Goal: Complete application form

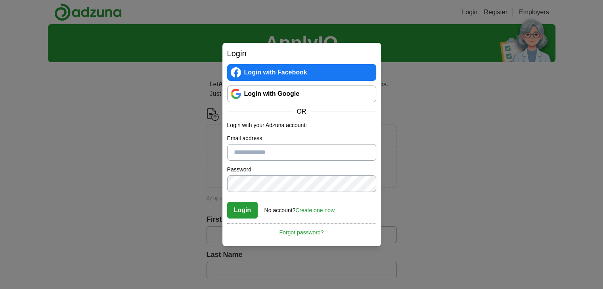
click at [241, 97] on link "Login with Google" at bounding box center [301, 94] width 149 height 17
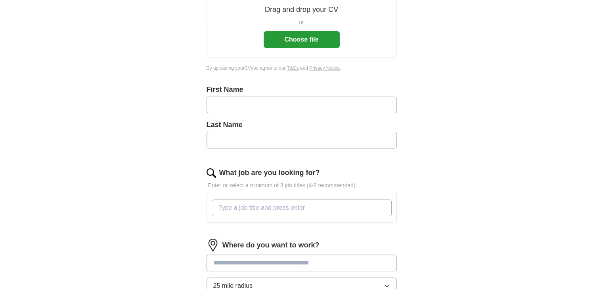
scroll to position [96, 0]
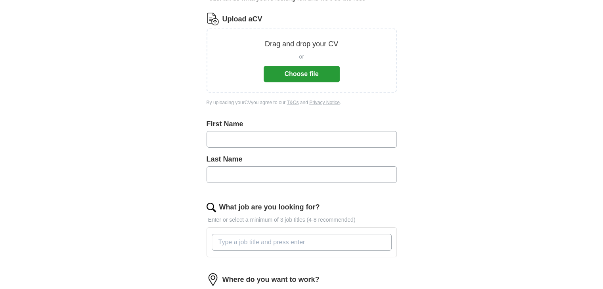
click at [331, 141] on input "text" at bounding box center [302, 139] width 190 height 17
type input "********"
click at [262, 177] on input "text" at bounding box center [302, 174] width 190 height 17
type input "*******"
click at [265, 239] on input "What job are you looking for?" at bounding box center [302, 242] width 180 height 17
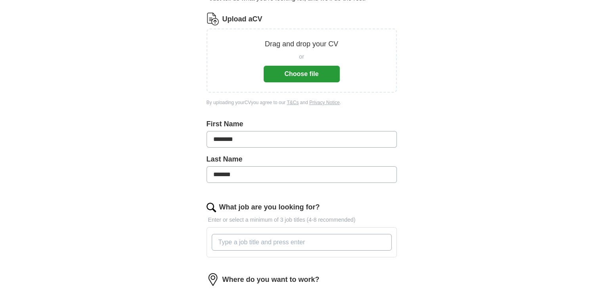
click at [265, 242] on input "What job are you looking for?" at bounding box center [302, 242] width 180 height 17
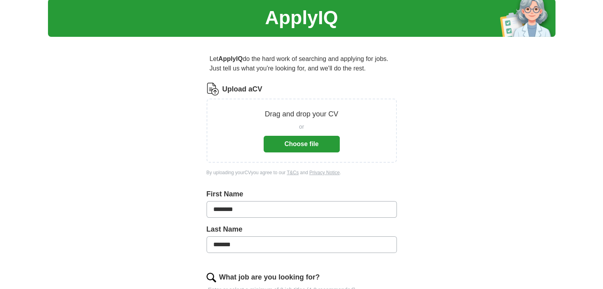
scroll to position [23, 0]
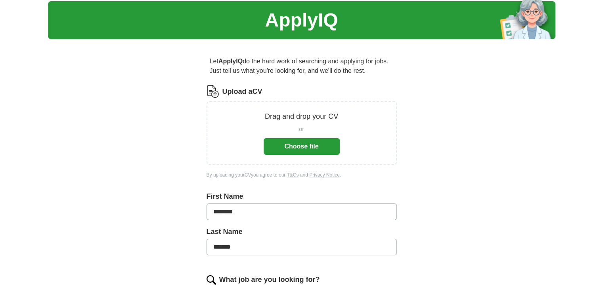
click at [293, 149] on button "Choose file" at bounding box center [302, 146] width 76 height 17
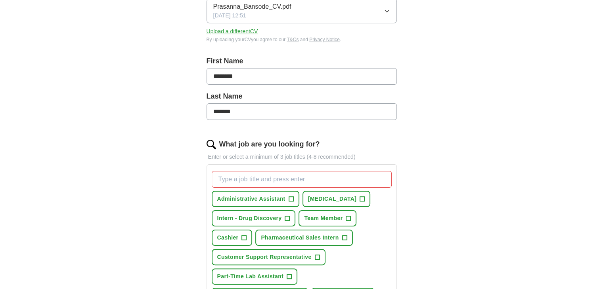
scroll to position [132, 0]
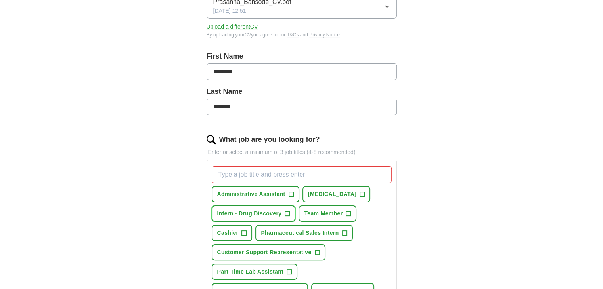
click at [281, 213] on span "Intern - Drug Discovery" at bounding box center [249, 214] width 65 height 8
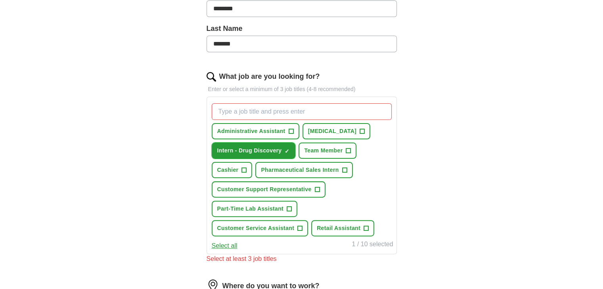
scroll to position [197, 0]
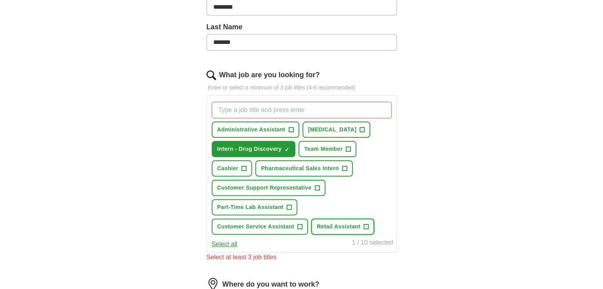
click at [348, 224] on span "Retail Assistant" at bounding box center [339, 227] width 44 height 8
click at [342, 166] on span "+" at bounding box center [344, 169] width 5 height 6
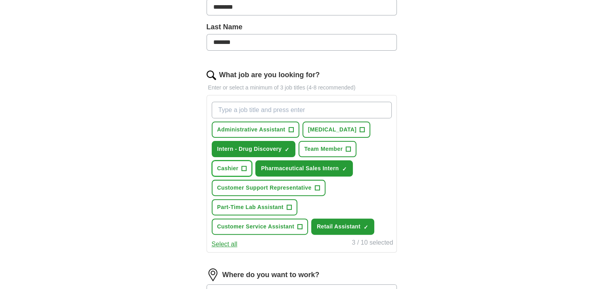
click at [245, 166] on span "+" at bounding box center [244, 169] width 5 height 6
click at [222, 242] on button "Select all" at bounding box center [225, 245] width 26 height 10
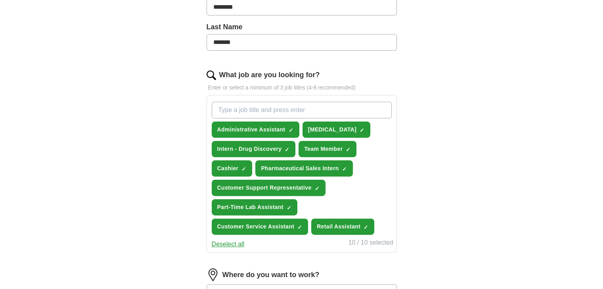
click at [222, 242] on button "Deselect all" at bounding box center [228, 245] width 33 height 10
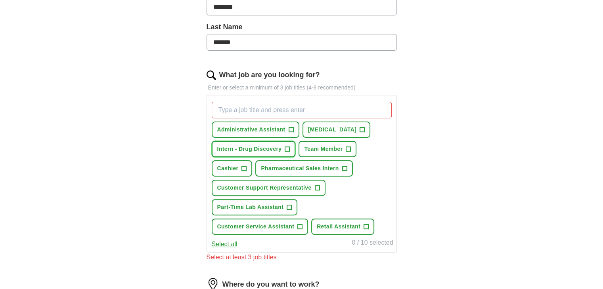
click at [245, 148] on span "Intern - Drug Discovery" at bounding box center [249, 149] width 65 height 8
click at [242, 166] on span "+" at bounding box center [244, 169] width 5 height 6
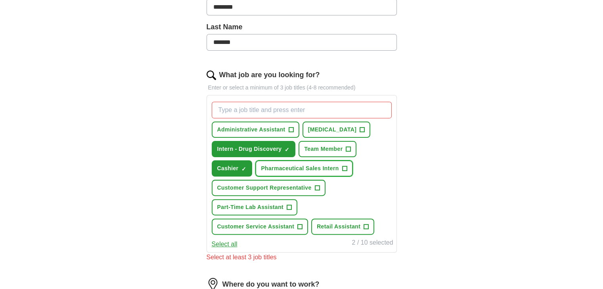
click at [348, 165] on button "Pharmaceutical Sales Intern +" at bounding box center [303, 169] width 97 height 16
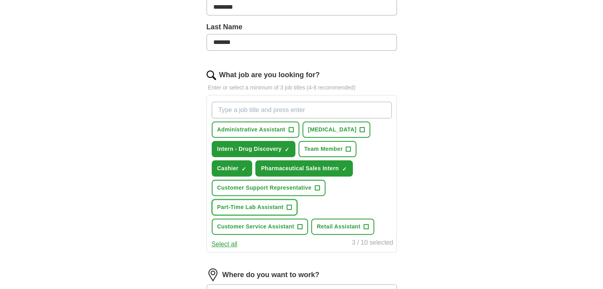
click at [285, 207] on button "Part-Time Lab Assistant +" at bounding box center [255, 207] width 86 height 16
click at [358, 224] on span "Retail Assistant" at bounding box center [339, 227] width 44 height 8
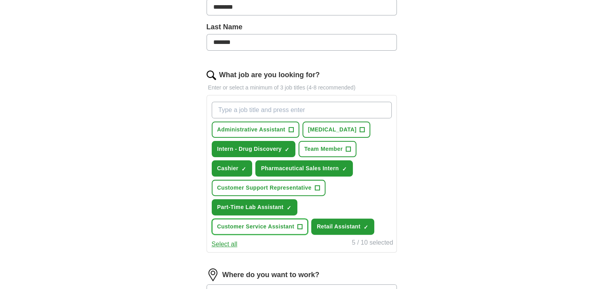
click at [300, 224] on span "+" at bounding box center [300, 227] width 5 height 6
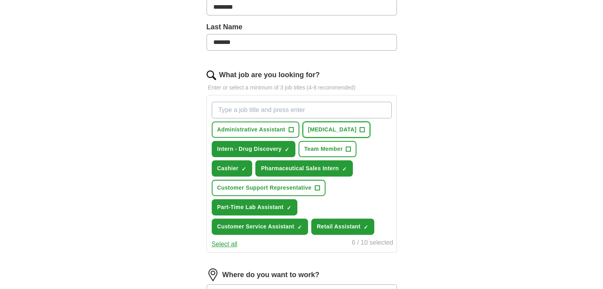
click at [357, 130] on span "Laboratory Technician" at bounding box center [332, 130] width 49 height 8
click at [346, 146] on span "+" at bounding box center [348, 149] width 5 height 6
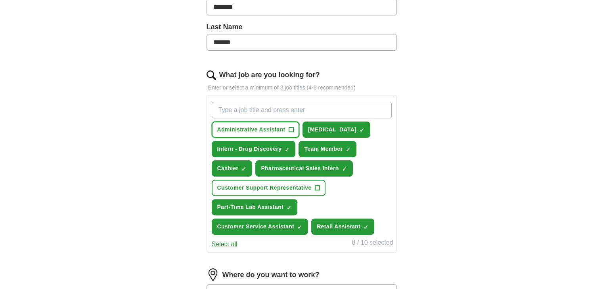
click at [268, 122] on button "Administrative Assistant +" at bounding box center [256, 130] width 88 height 16
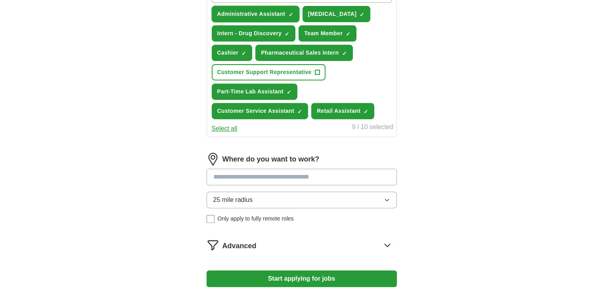
scroll to position [319, 0]
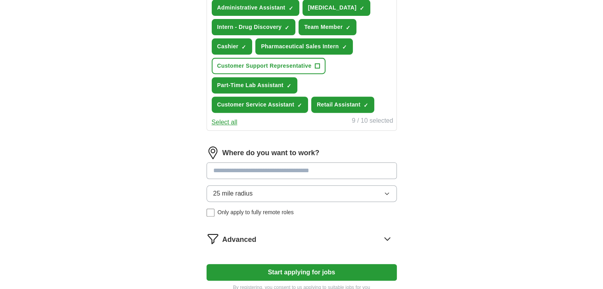
click at [283, 192] on button "25 mile radius" at bounding box center [302, 193] width 190 height 17
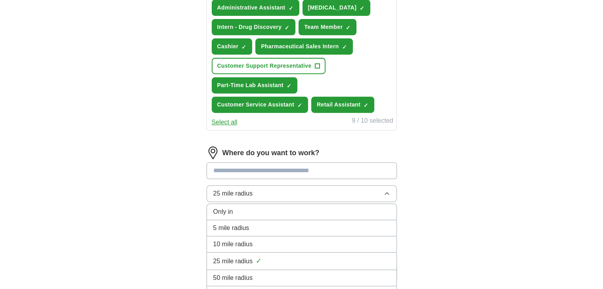
click at [272, 226] on div "5 mile radius" at bounding box center [301, 229] width 177 height 10
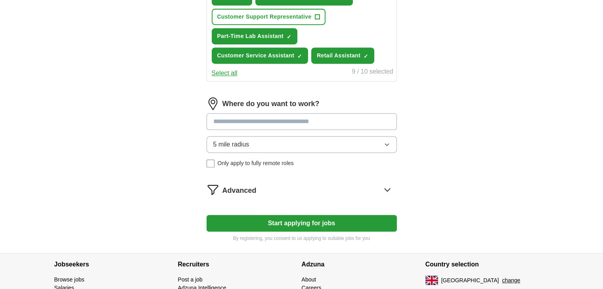
scroll to position [368, 0]
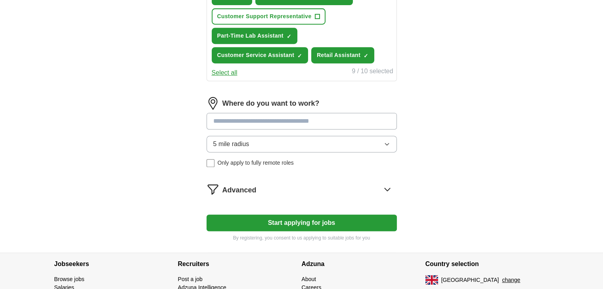
click at [298, 219] on button "Start applying for jobs" at bounding box center [302, 223] width 190 height 17
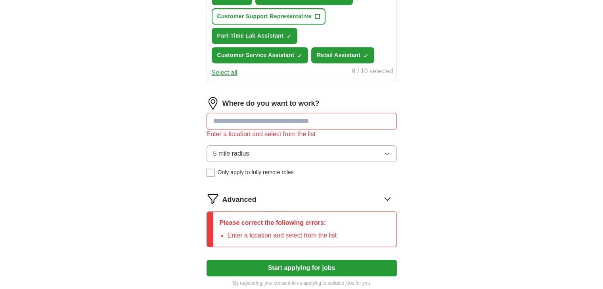
click at [282, 117] on input at bounding box center [302, 121] width 190 height 17
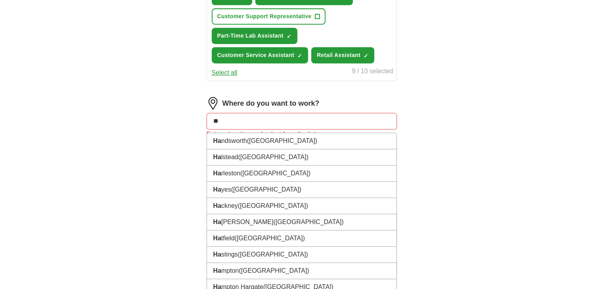
type input "***"
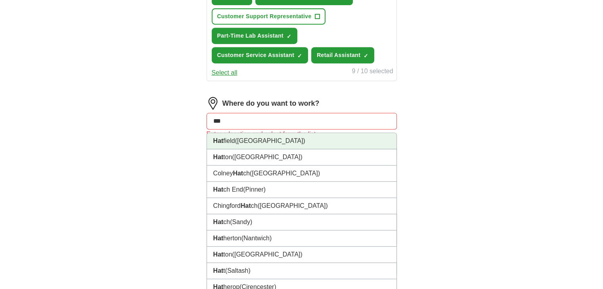
click at [281, 142] on li "Hat field (Hertfordshire)" at bounding box center [301, 141] width 189 height 16
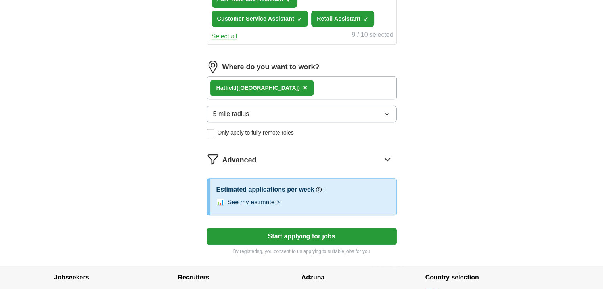
scroll to position [407, 0]
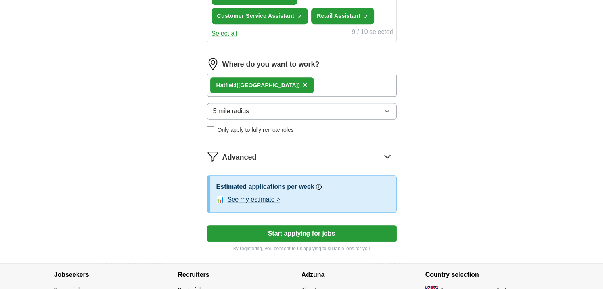
click at [303, 232] on button "Start applying for jobs" at bounding box center [302, 234] width 190 height 17
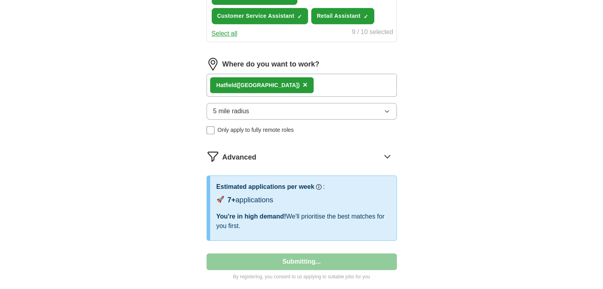
select select "**"
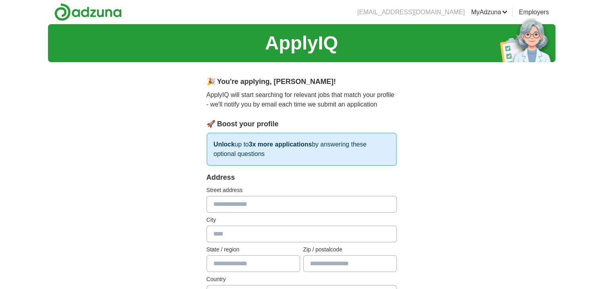
scroll to position [36, 0]
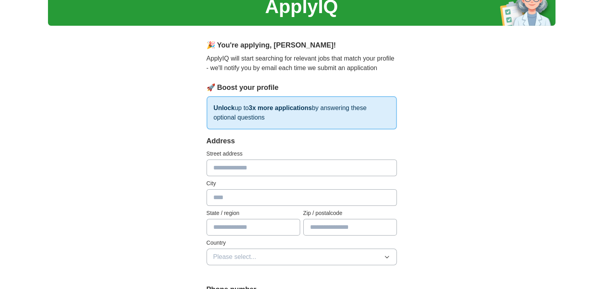
click at [268, 171] on input "text" at bounding box center [302, 168] width 190 height 17
type input "**********"
click at [260, 196] on input "text" at bounding box center [302, 197] width 190 height 17
type input "*"
type input "********"
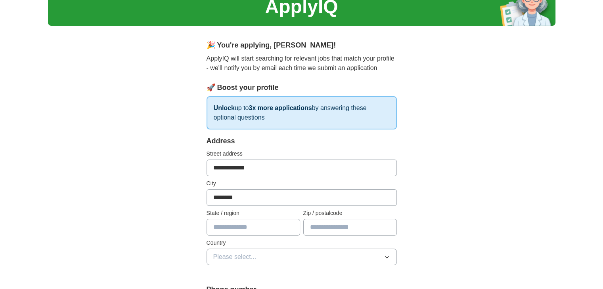
click at [265, 164] on input "**********" at bounding box center [302, 168] width 190 height 17
click at [335, 168] on input "**********" at bounding box center [302, 168] width 190 height 17
type input "**********"
click at [259, 224] on input "text" at bounding box center [254, 227] width 94 height 17
type input "**********"
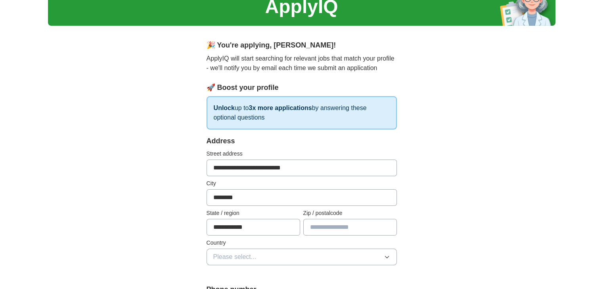
click at [323, 226] on input "text" at bounding box center [350, 227] width 94 height 17
type input "********"
click at [329, 256] on button "Please select..." at bounding box center [302, 257] width 190 height 17
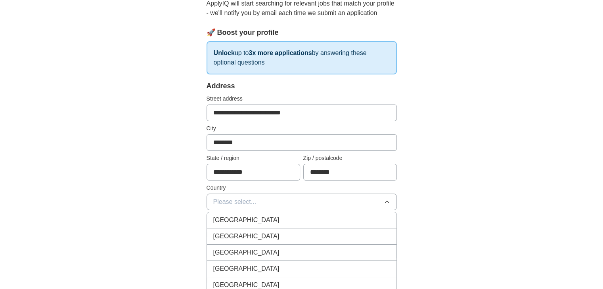
scroll to position [101, 0]
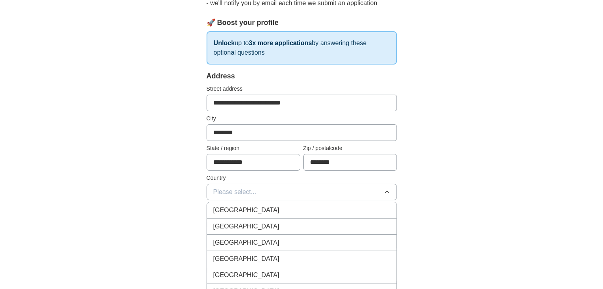
click at [321, 208] on div "[GEOGRAPHIC_DATA]" at bounding box center [301, 211] width 177 height 10
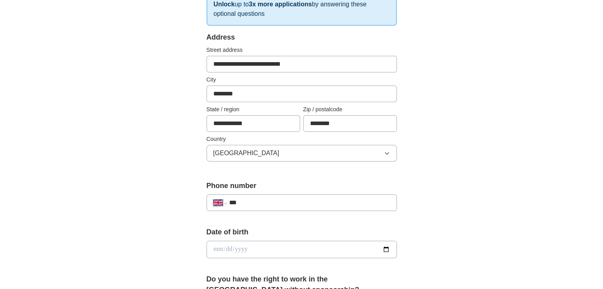
scroll to position [141, 0]
click at [306, 203] on input "***" at bounding box center [309, 203] width 161 height 10
type input "**********"
click at [387, 248] on input "date" at bounding box center [302, 249] width 190 height 17
click at [426, 207] on div "**********" at bounding box center [302, 261] width 254 height 667
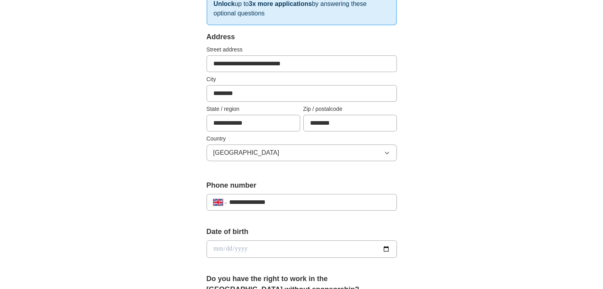
click at [382, 251] on input "date" at bounding box center [302, 249] width 190 height 17
type input "**********"
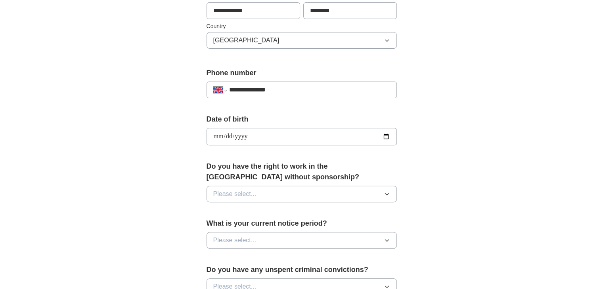
scroll to position [254, 0]
click at [379, 191] on button "Please select..." at bounding box center [302, 193] width 190 height 17
click at [358, 207] on div "Yes" at bounding box center [301, 212] width 177 height 10
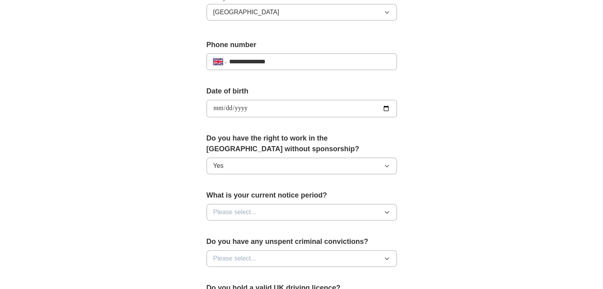
scroll to position [282, 0]
click at [371, 214] on button "Please select..." at bounding box center [302, 211] width 190 height 17
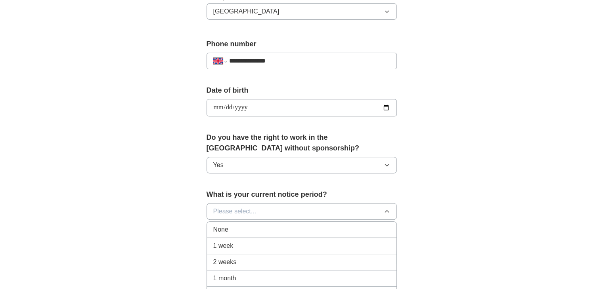
click at [371, 214] on button "Please select..." at bounding box center [302, 211] width 190 height 17
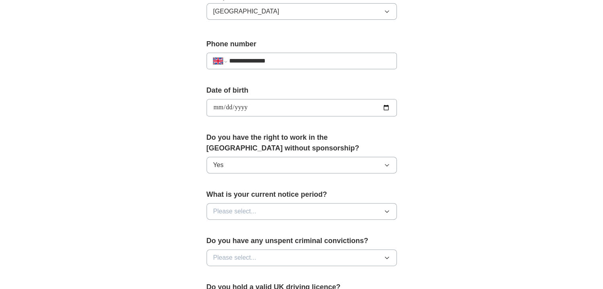
click at [371, 214] on button "Please select..." at bounding box center [302, 211] width 190 height 17
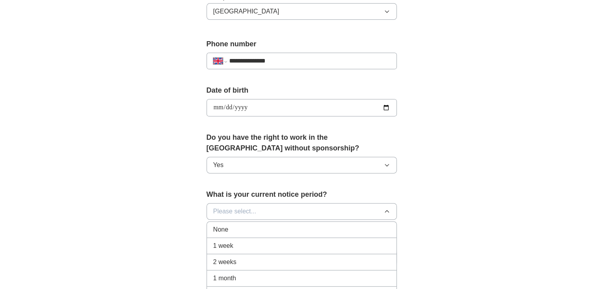
click at [328, 238] on li "1 week" at bounding box center [301, 246] width 189 height 16
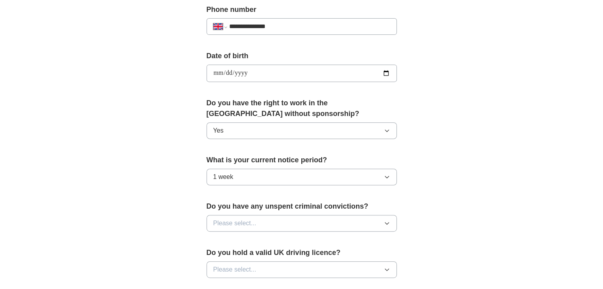
scroll to position [317, 0]
click at [343, 221] on button "Please select..." at bounding box center [302, 223] width 190 height 17
click at [341, 262] on li "No" at bounding box center [301, 258] width 189 height 16
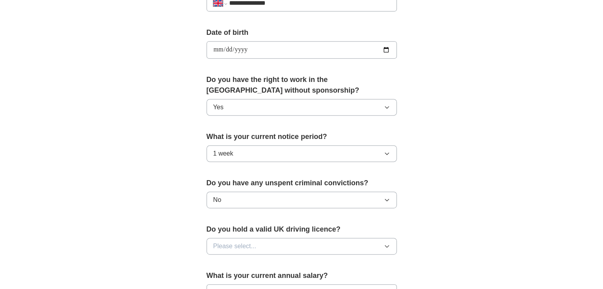
scroll to position [348, 0]
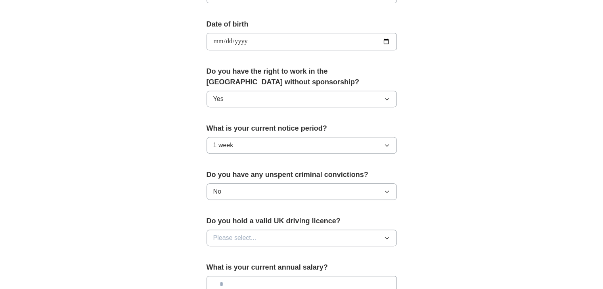
click at [340, 241] on button "Please select..." at bounding box center [302, 238] width 190 height 17
click at [333, 270] on div "No" at bounding box center [301, 273] width 177 height 10
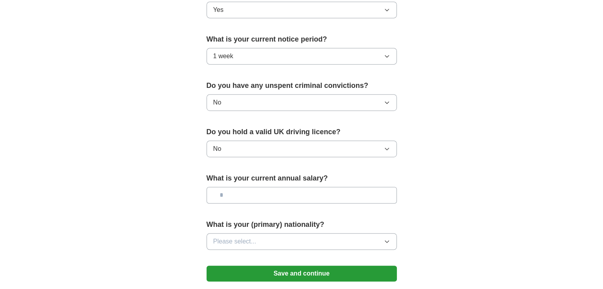
scroll to position [438, 0]
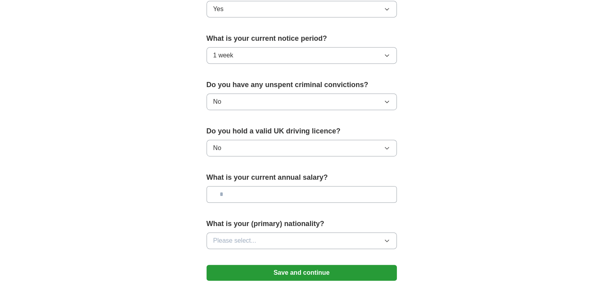
click at [270, 238] on button "Please select..." at bounding box center [302, 241] width 190 height 17
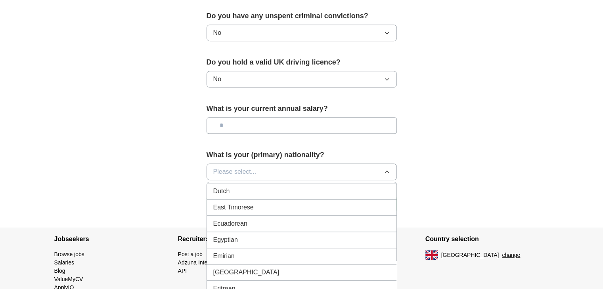
scroll to position [828, 0]
click at [262, 172] on button "Please select..." at bounding box center [302, 172] width 190 height 17
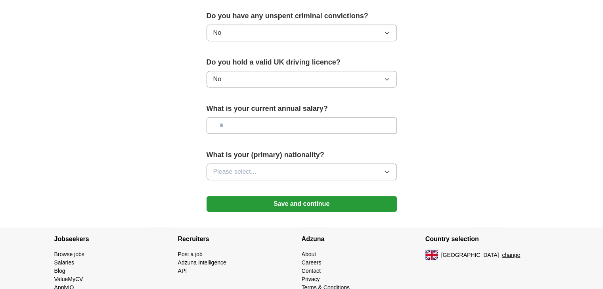
click at [262, 172] on button "Please select..." at bounding box center [302, 172] width 190 height 17
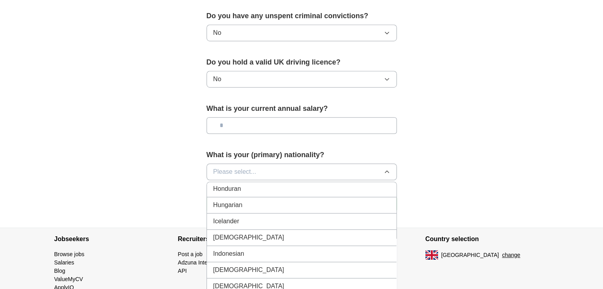
scroll to position [1253, 0]
click at [266, 232] on div "Indian" at bounding box center [301, 237] width 177 height 10
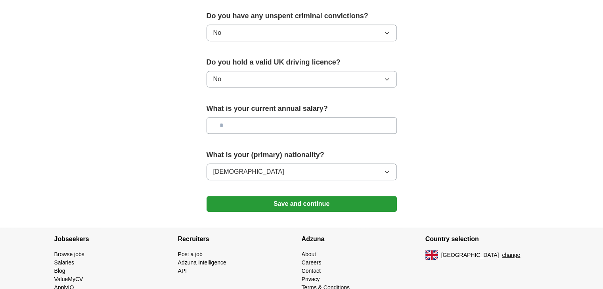
click at [276, 199] on button "Save and continue" at bounding box center [302, 204] width 190 height 16
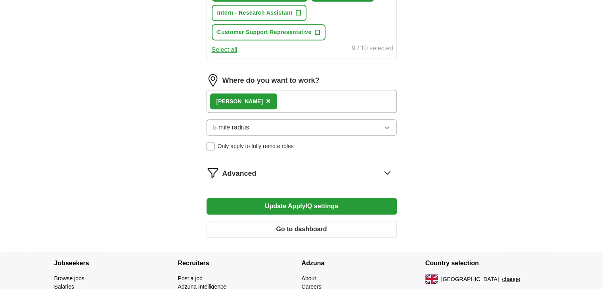
scroll to position [411, 0]
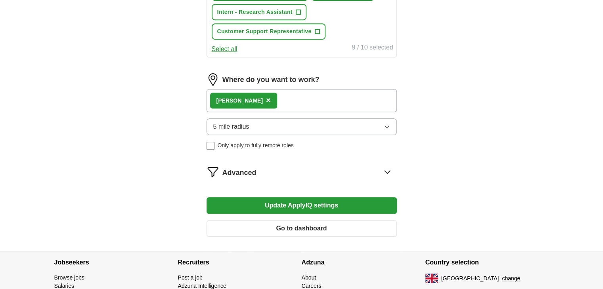
click at [324, 202] on button "Update ApplyIQ settings" at bounding box center [302, 205] width 190 height 17
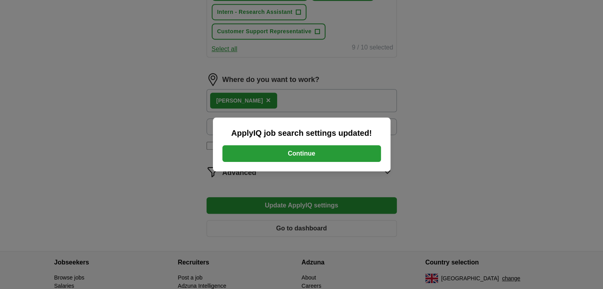
click at [317, 155] on button "Continue" at bounding box center [301, 153] width 159 height 17
